Goal: Navigation & Orientation: Find specific page/section

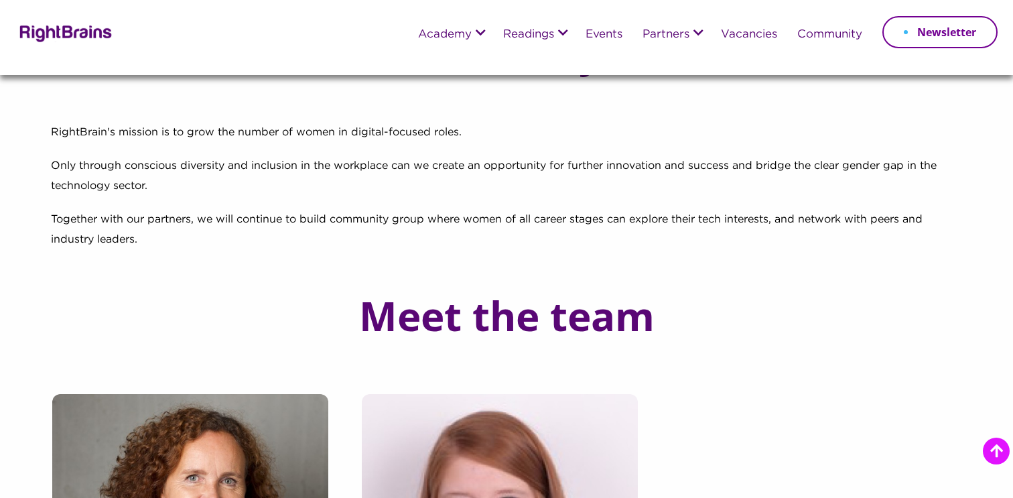
scroll to position [308, 0]
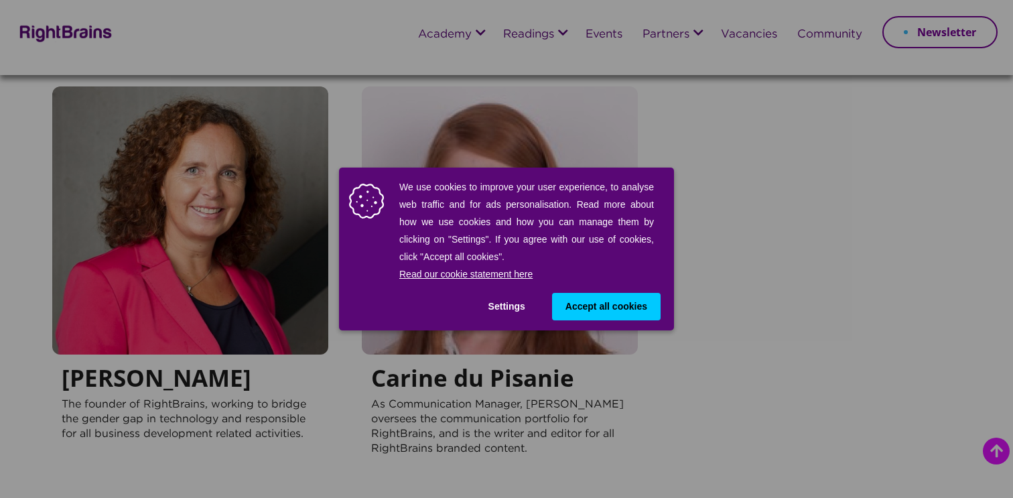
click at [607, 308] on span "Accept all cookies" at bounding box center [607, 307] width 82 height 14
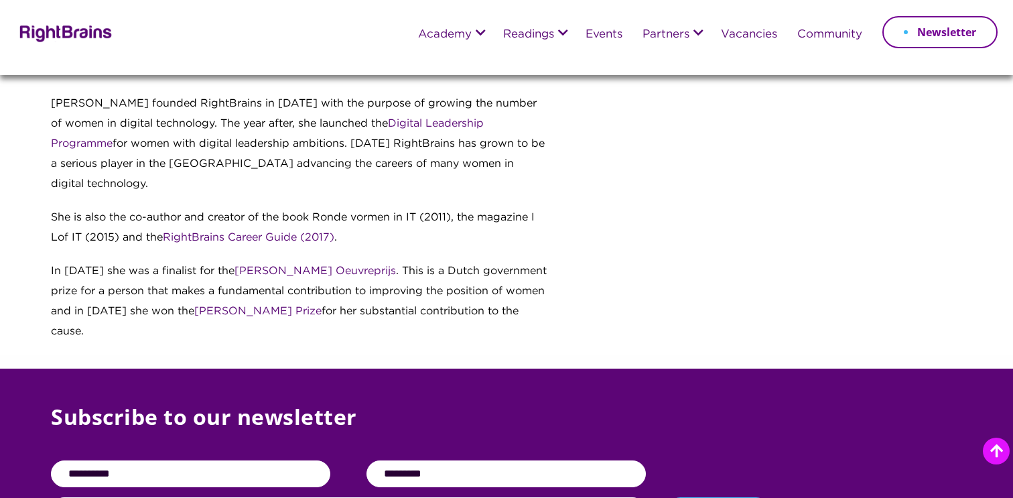
scroll to position [1882, 0]
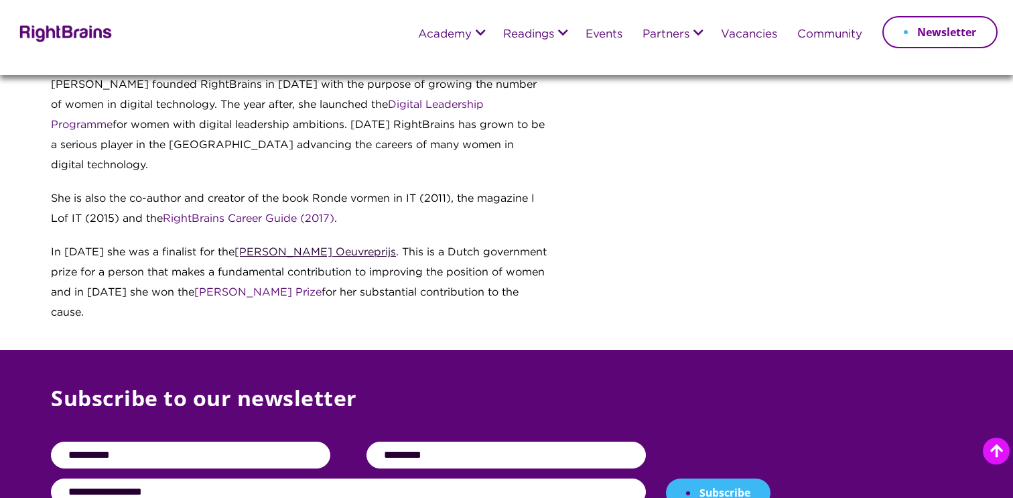
click at [277, 247] on link "Joke Smit Oeuvreprijs" at bounding box center [316, 252] width 162 height 10
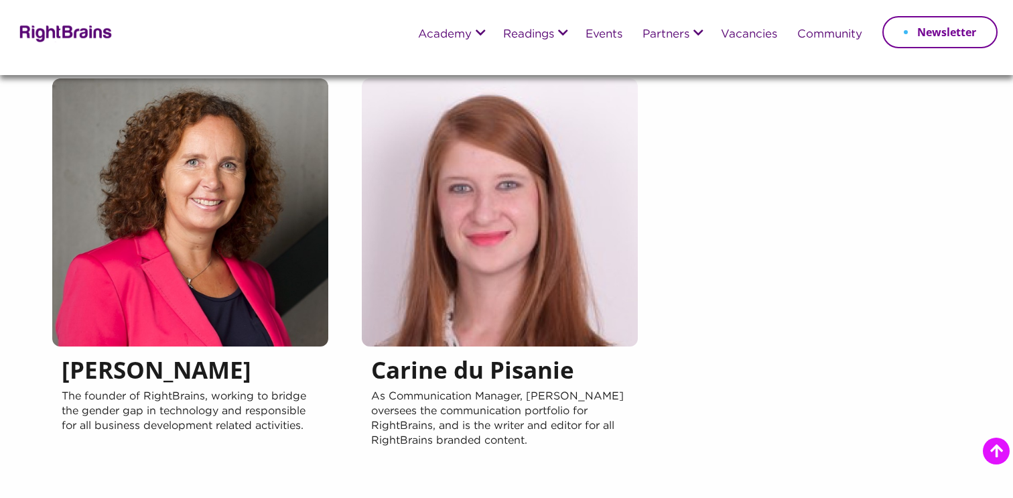
scroll to position [0, 0]
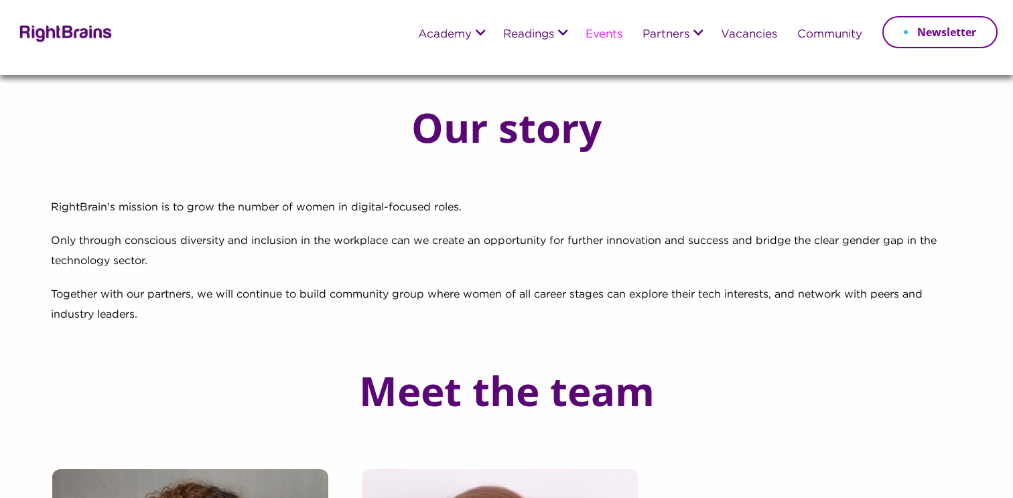
click at [605, 36] on link "Events" at bounding box center [604, 35] width 37 height 12
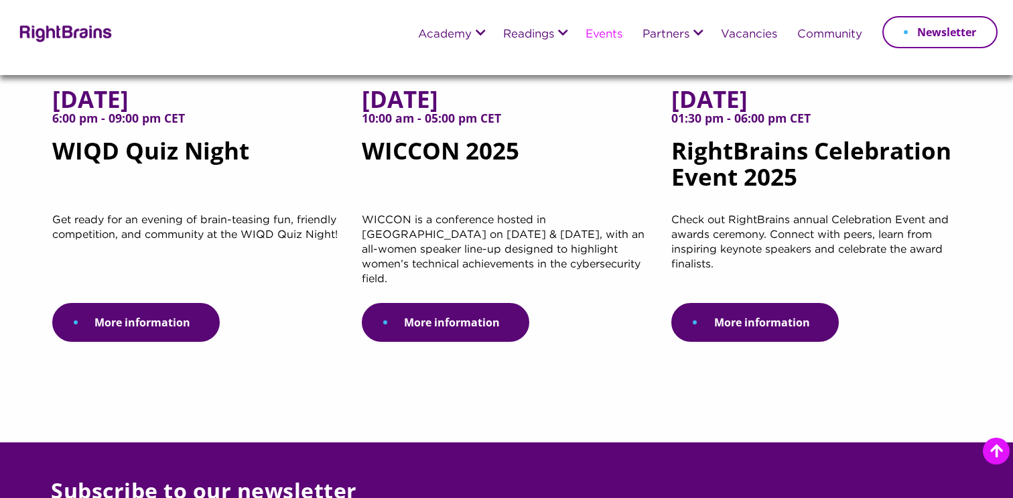
scroll to position [424, 0]
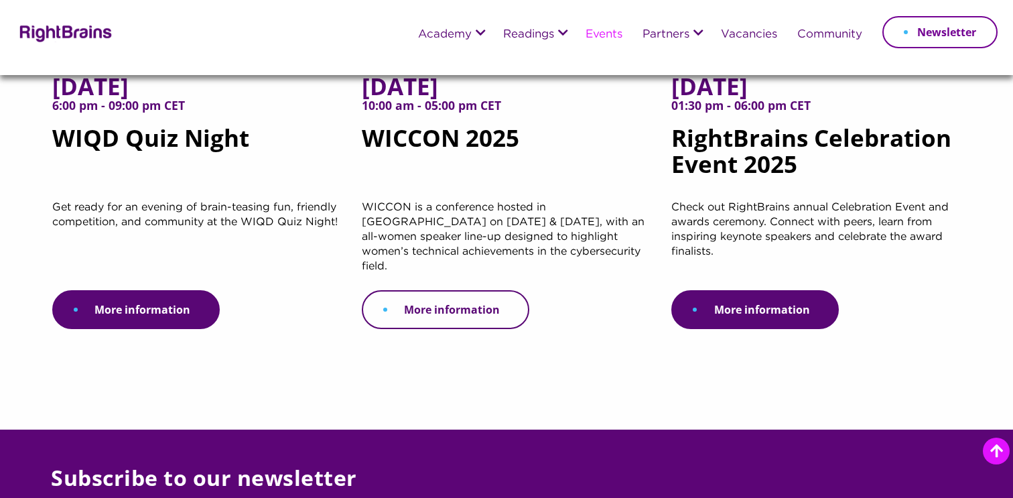
click at [460, 290] on link "More information" at bounding box center [446, 309] width 168 height 39
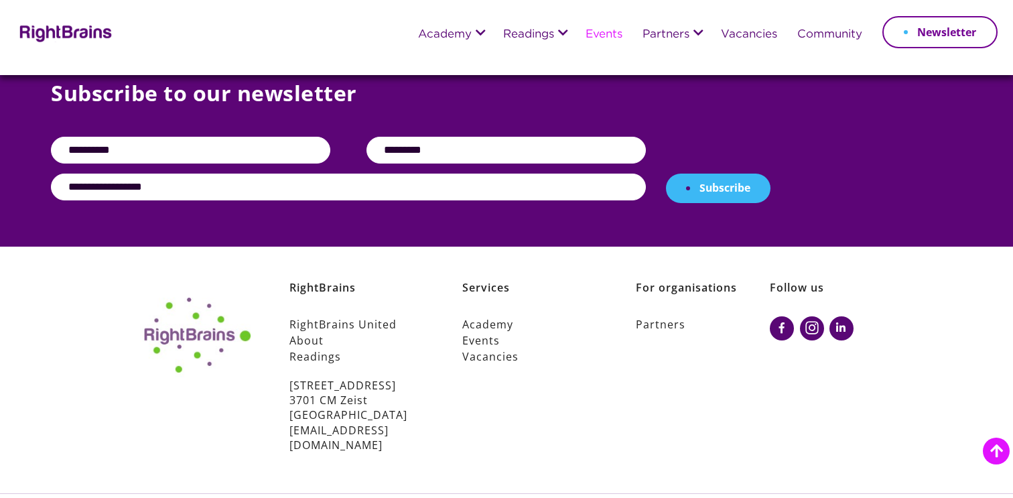
scroll to position [539, 0]
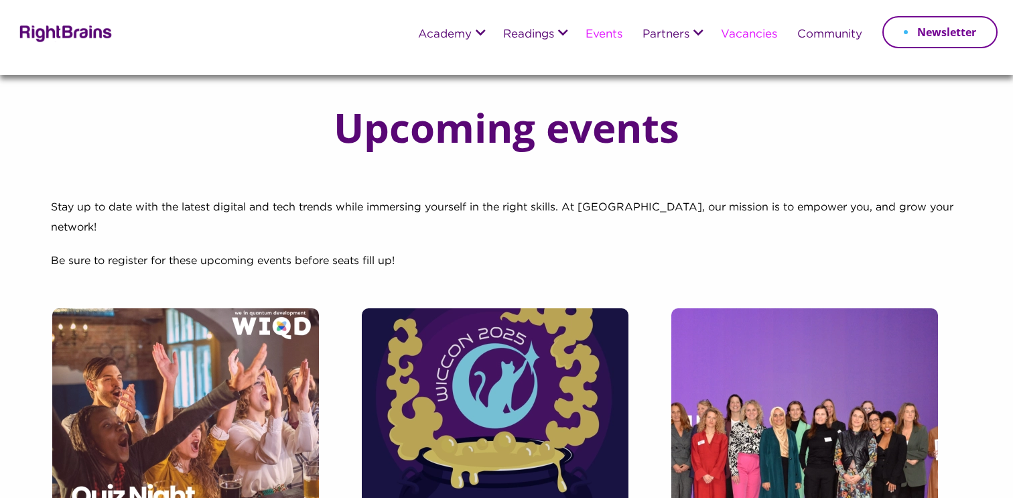
click at [760, 38] on link "Vacancies" at bounding box center [749, 35] width 56 height 12
